Goal: Task Accomplishment & Management: Manage account settings

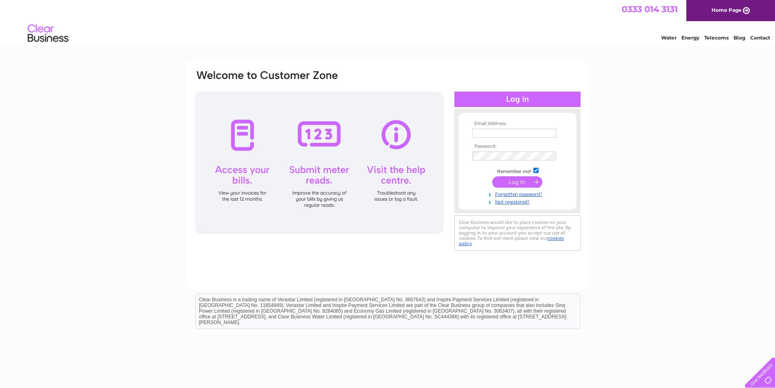
type input "anna@lifestyle-villages.co.uk"
click at [517, 177] on input "submit" at bounding box center [517, 181] width 50 height 11
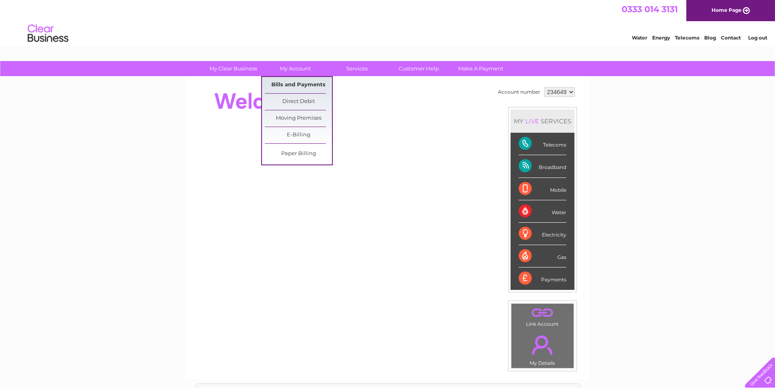
click at [298, 83] on link "Bills and Payments" at bounding box center [298, 85] width 67 height 16
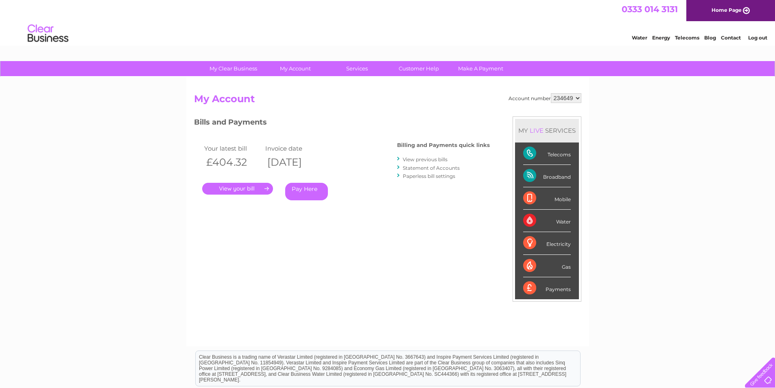
click at [251, 187] on link "." at bounding box center [237, 189] width 71 height 12
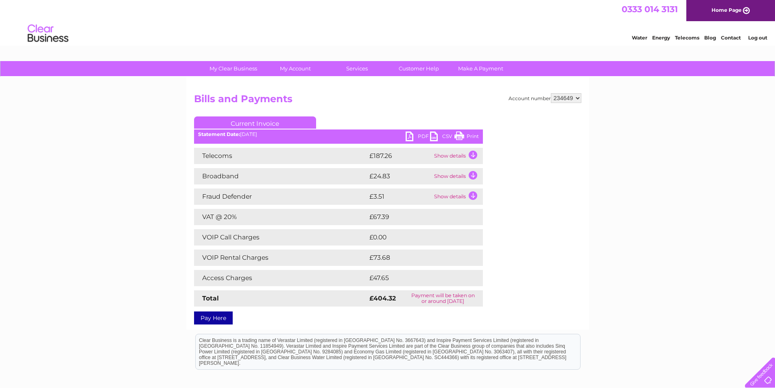
click at [407, 138] on link "PDF" at bounding box center [418, 137] width 24 height 12
